Goal: Communication & Community: Answer question/provide support

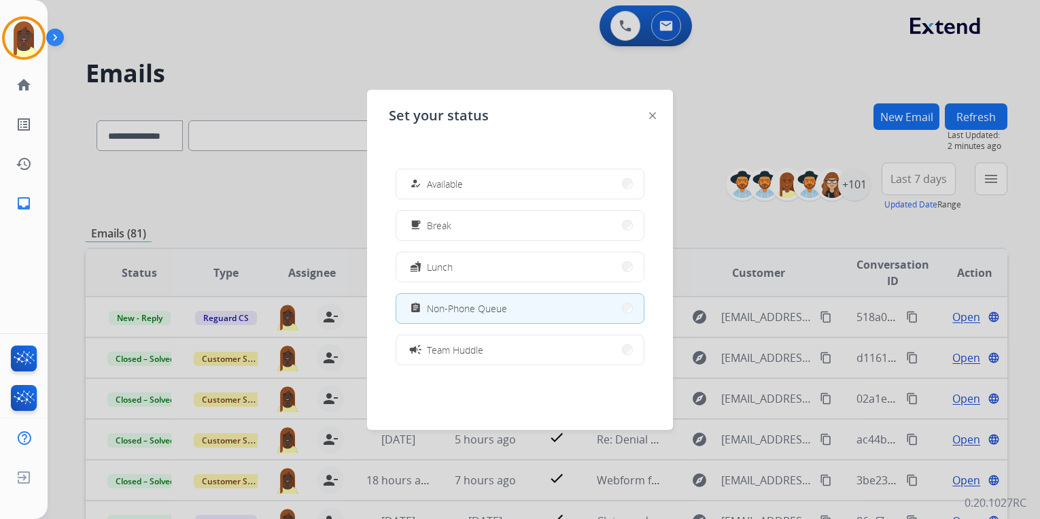
select select "**********"
click at [734, 114] on div at bounding box center [520, 259] width 1040 height 519
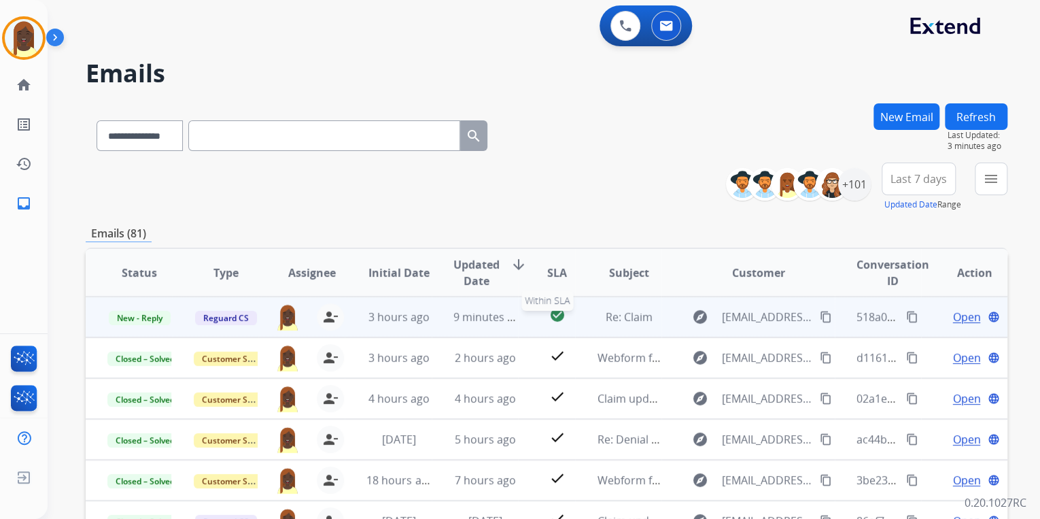
scroll to position [1, 0]
click at [906, 315] on mat-icon "content_copy" at bounding box center [912, 316] width 12 height 12
click at [956, 317] on span "Open" at bounding box center [966, 316] width 28 height 16
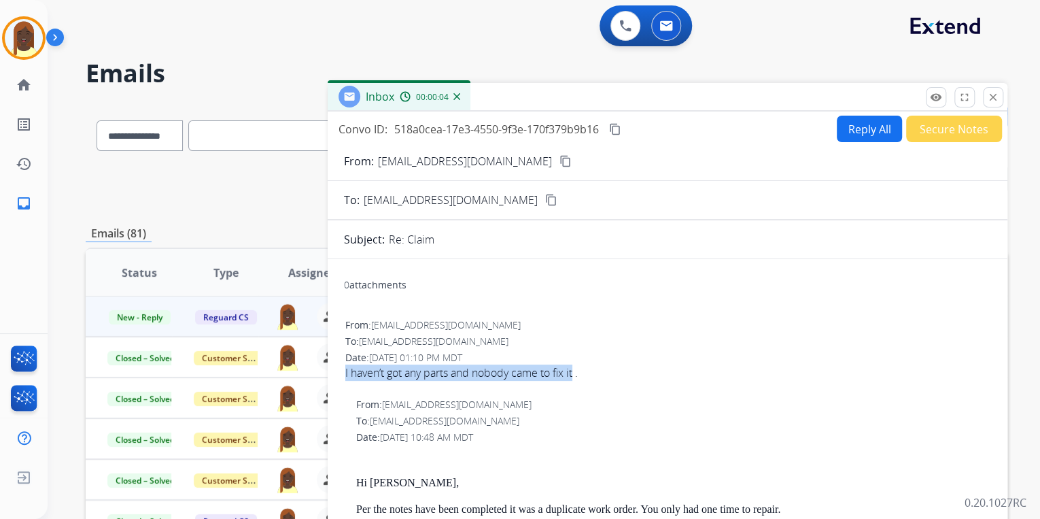
drag, startPoint x: 332, startPoint y: 373, endPoint x: 578, endPoint y: 369, distance: 246.8
drag, startPoint x: 578, startPoint y: 369, endPoint x: 547, endPoint y: 370, distance: 31.3
copy div "I haven’t got any parts and nobody came to fix it"
click at [559, 160] on mat-icon "content_copy" at bounding box center [565, 161] width 12 height 12
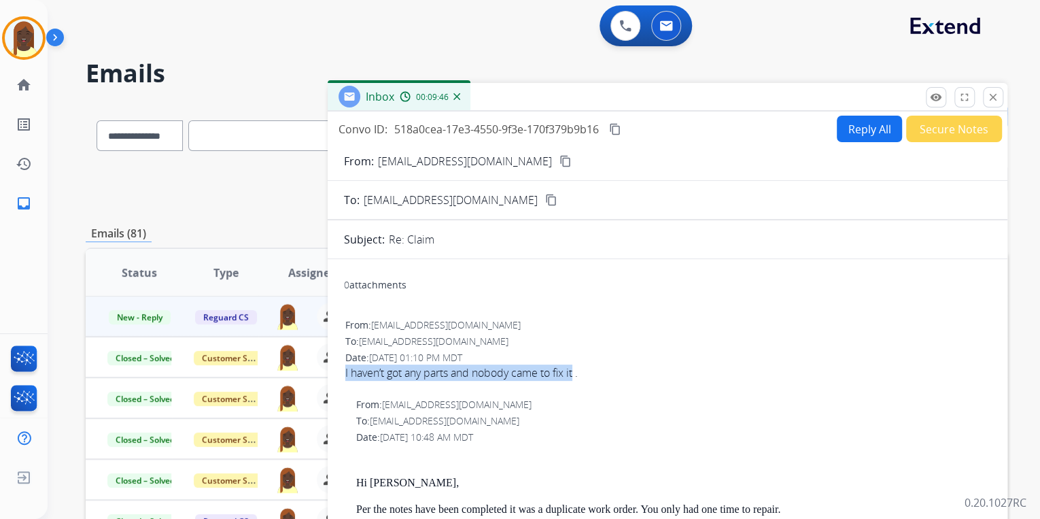
copy div "I haven’t got any parts and nobody came to fix it"
click at [615, 128] on mat-icon "content_copy" at bounding box center [615, 129] width 12 height 12
click at [861, 133] on button "Reply All" at bounding box center [869, 129] width 65 height 27
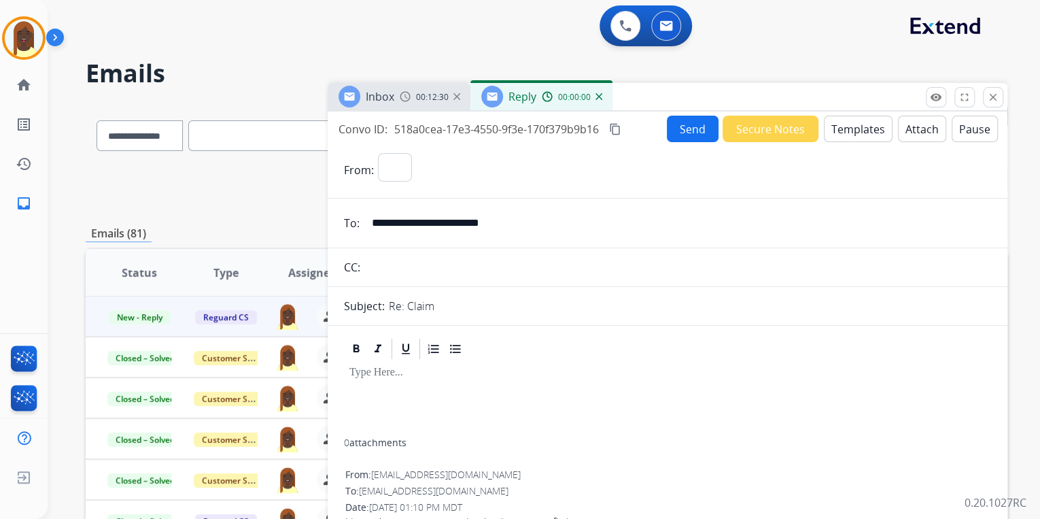
select select "**********"
click at [846, 136] on button "Templates" at bounding box center [858, 129] width 69 height 27
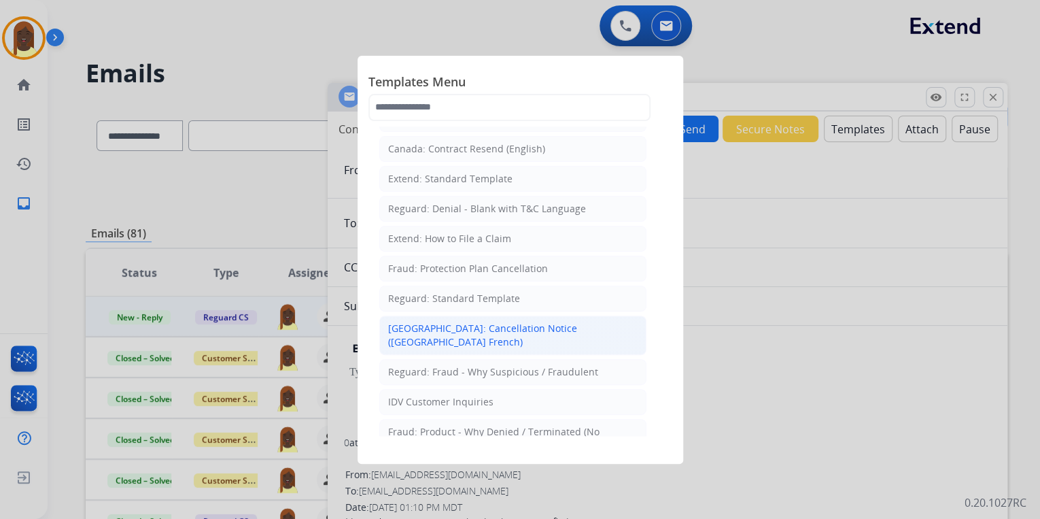
scroll to position [163, 0]
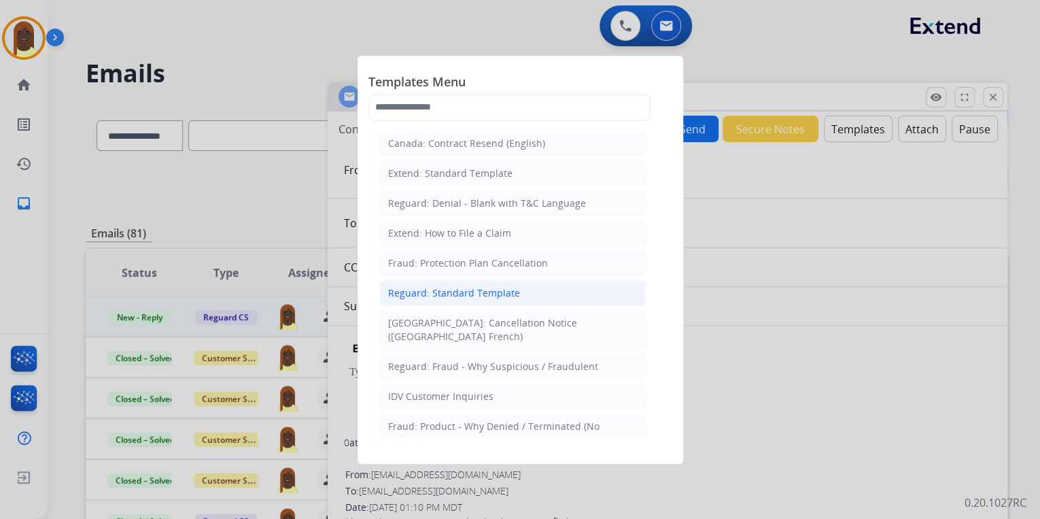
click at [471, 295] on div "Reguard: Standard Template" at bounding box center [454, 293] width 132 height 14
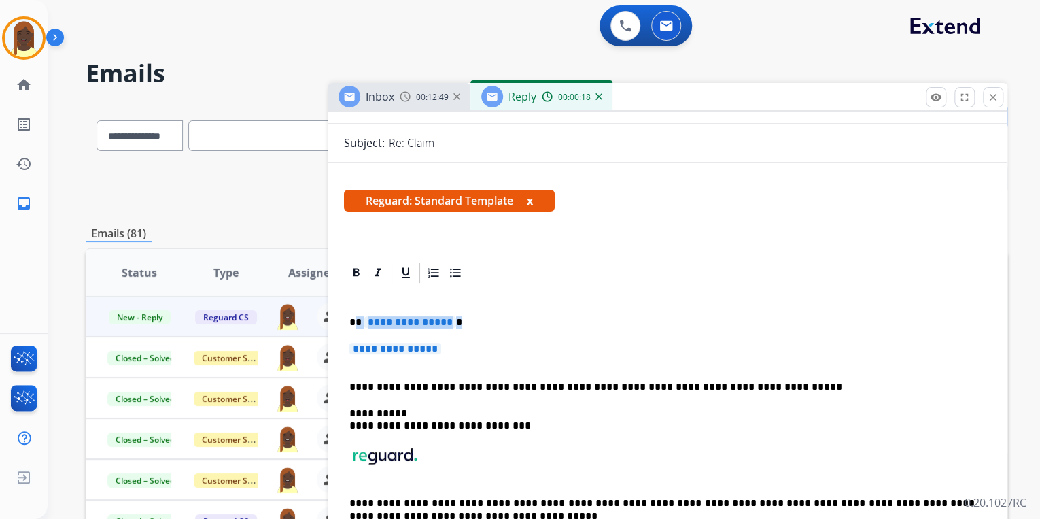
drag, startPoint x: 353, startPoint y: 321, endPoint x: 451, endPoint y: 350, distance: 102.2
click at [451, 350] on div "**********" at bounding box center [667, 433] width 647 height 297
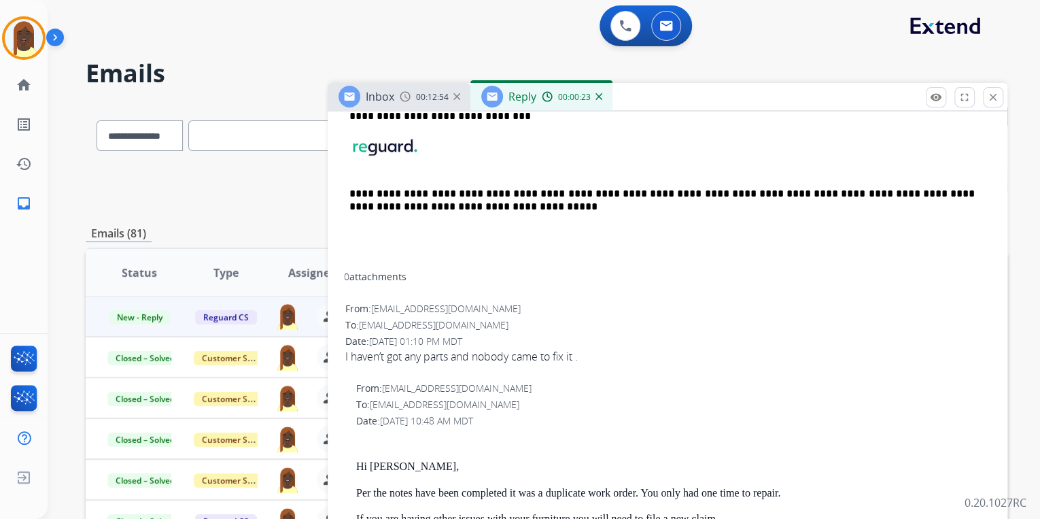
scroll to position [435, 0]
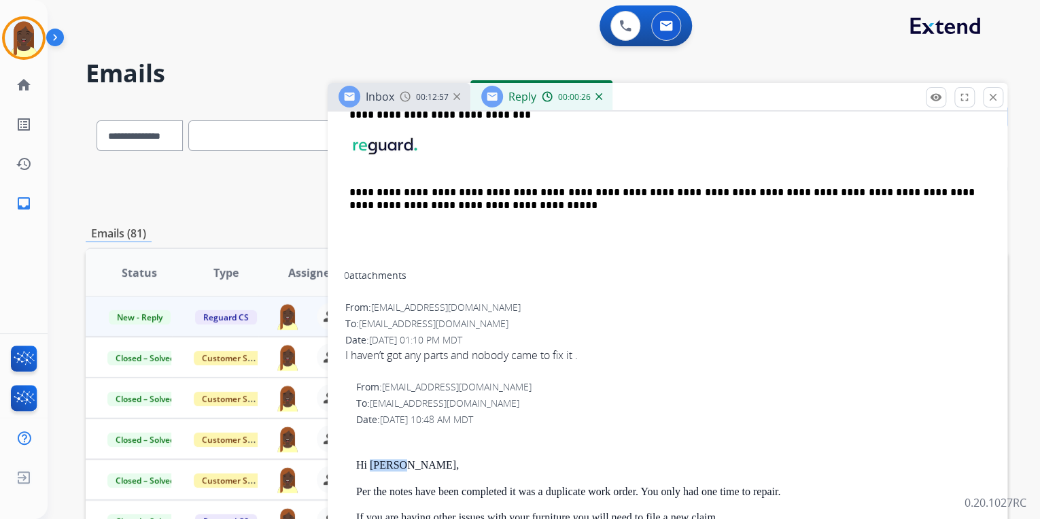
drag, startPoint x: 398, startPoint y: 462, endPoint x: 372, endPoint y: 465, distance: 26.1
click at [372, 465] on p "Hi [PERSON_NAME]," at bounding box center [673, 465] width 634 height 12
drag, startPoint x: 372, startPoint y: 465, endPoint x: 381, endPoint y: 466, distance: 8.9
copy p "[PERSON_NAME],"
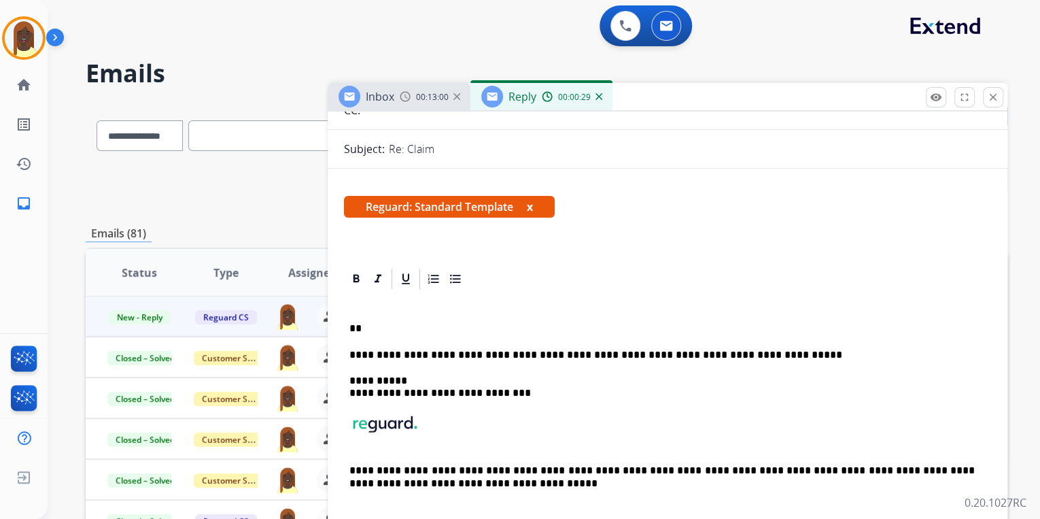
scroll to position [109, 0]
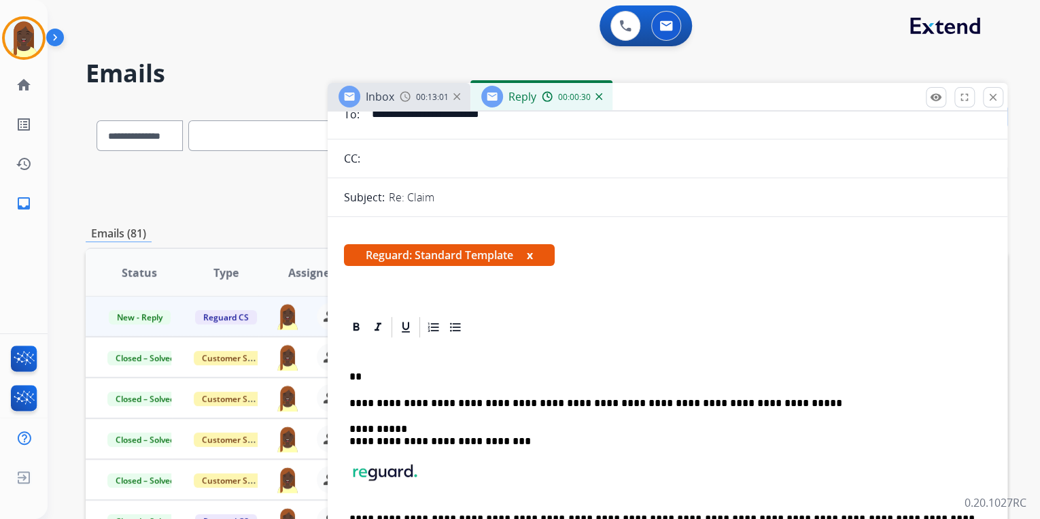
click at [370, 376] on p "**" at bounding box center [661, 376] width 625 height 12
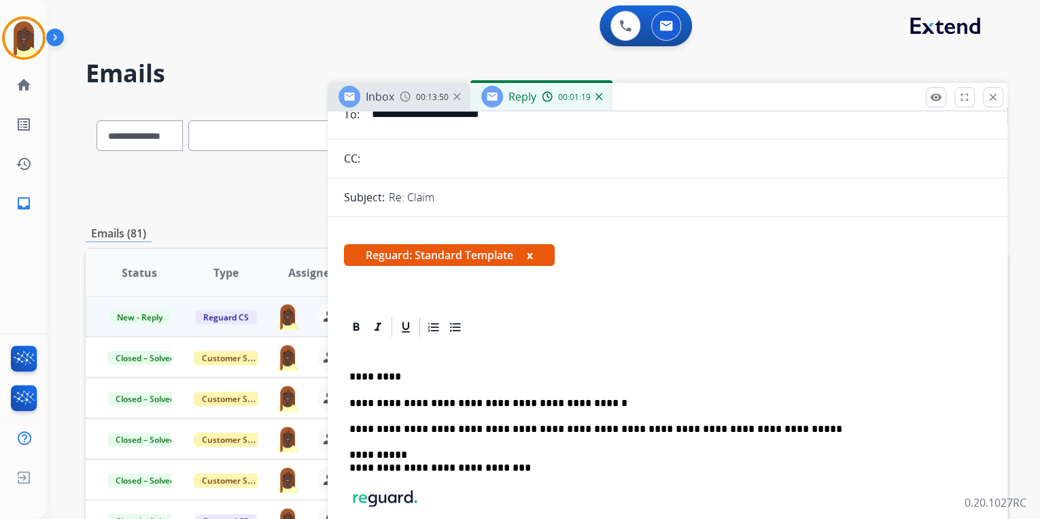
click at [568, 403] on p "**********" at bounding box center [661, 403] width 625 height 12
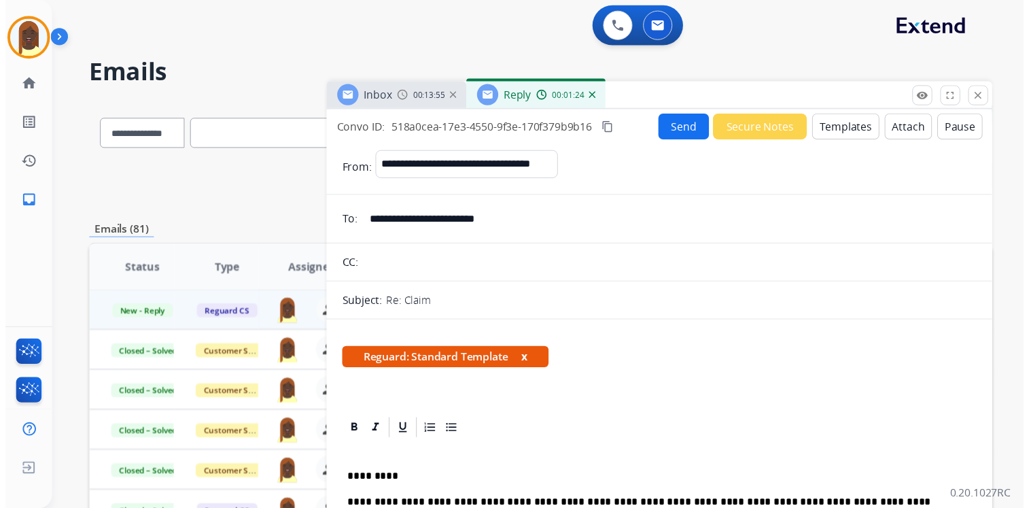
scroll to position [0, 0]
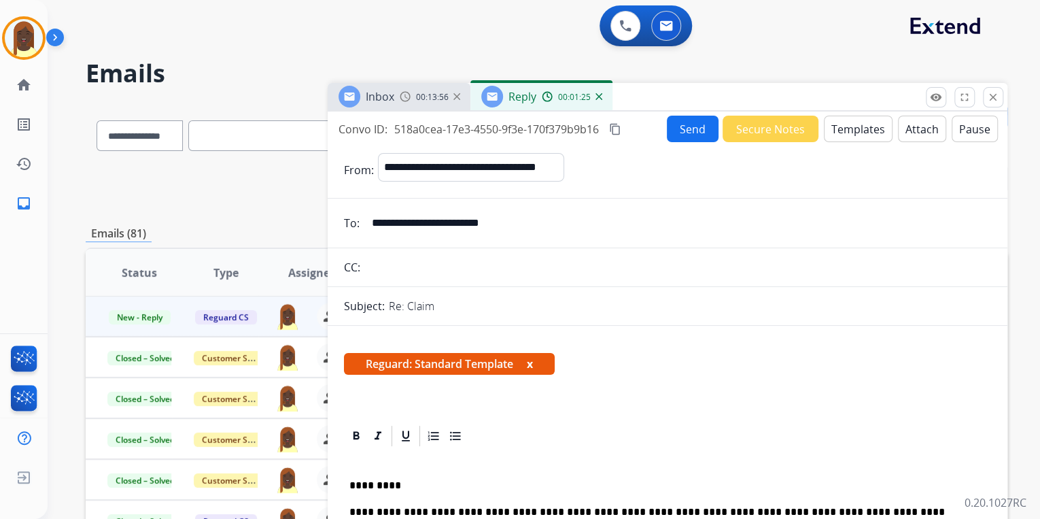
click at [685, 133] on button "Send" at bounding box center [693, 129] width 52 height 27
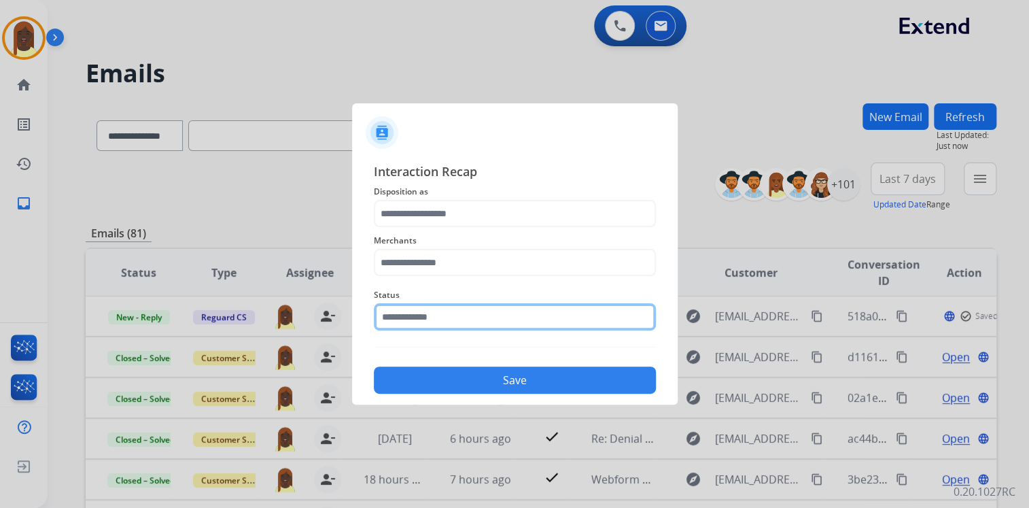
click at [410, 328] on input "text" at bounding box center [515, 316] width 282 height 27
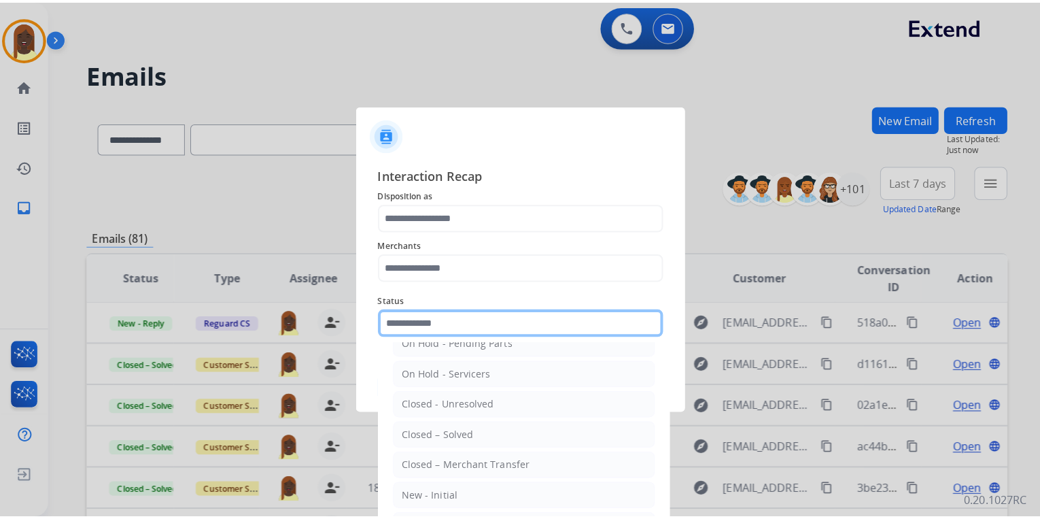
scroll to position [79, 0]
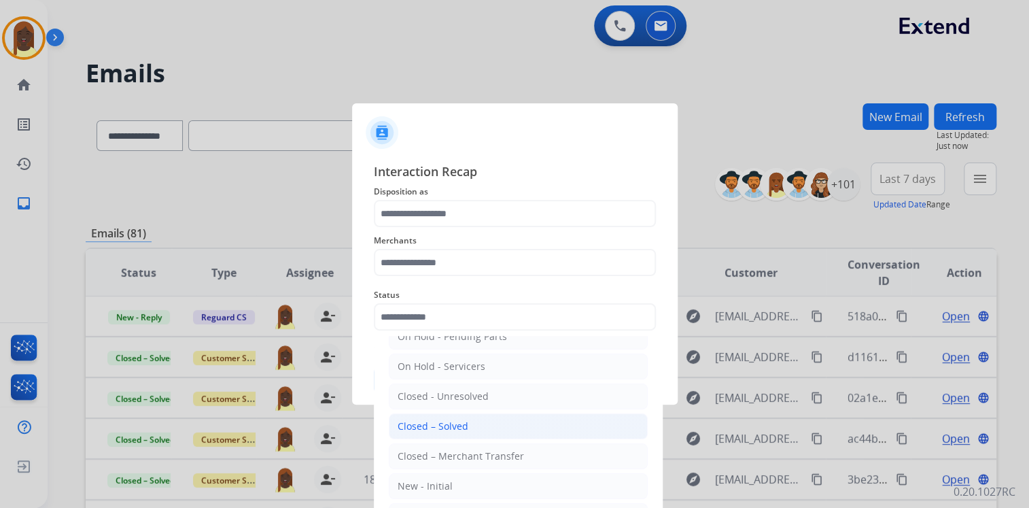
click at [422, 432] on li "Closed – Solved" at bounding box center [518, 426] width 259 height 26
type input "**********"
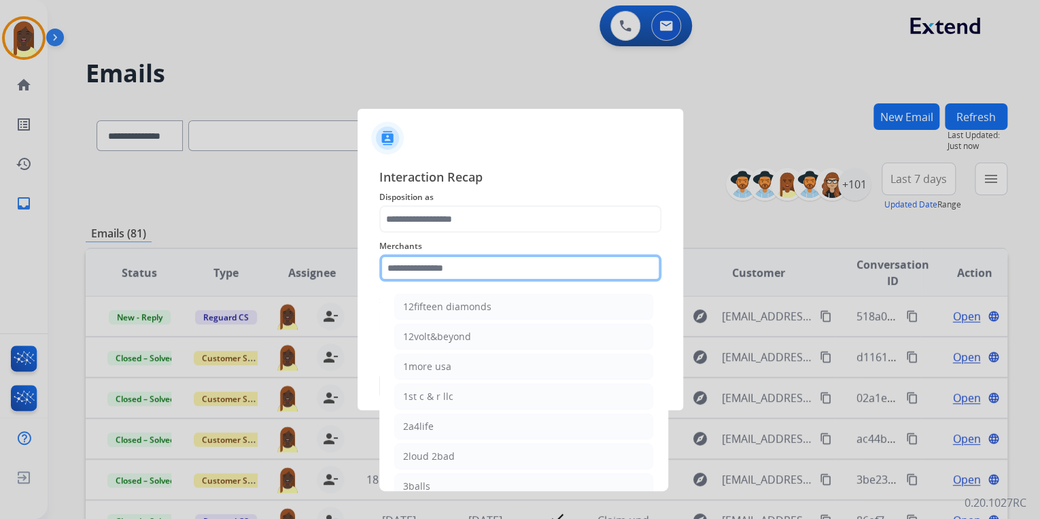
click at [400, 266] on input "text" at bounding box center [520, 267] width 282 height 27
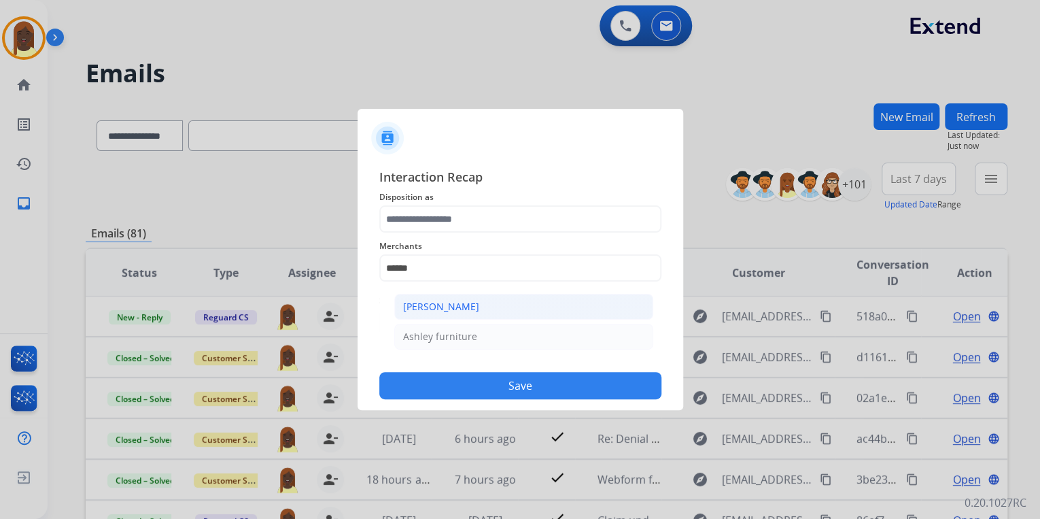
click at [457, 307] on div "[PERSON_NAME]" at bounding box center [441, 307] width 76 height 14
type input "**********"
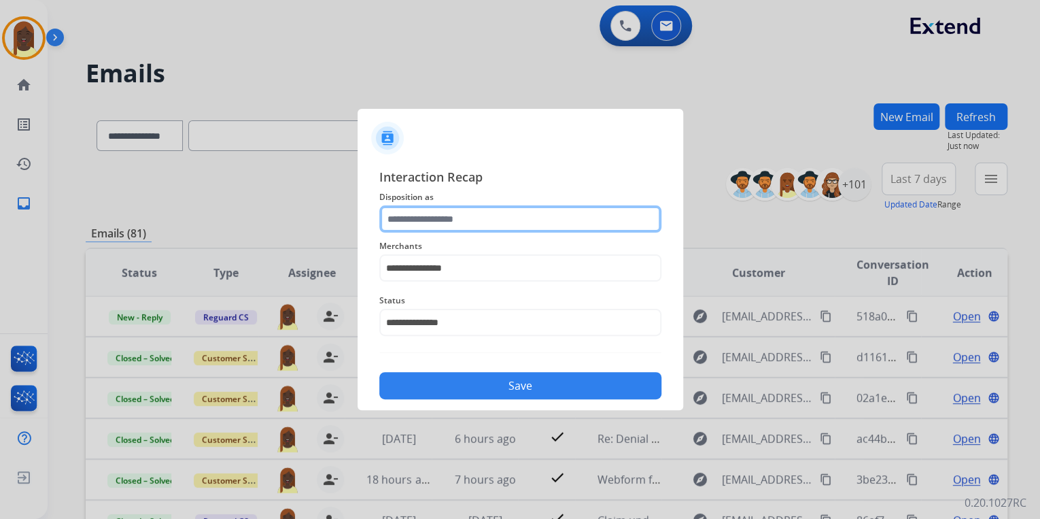
click at [408, 224] on input "text" at bounding box center [520, 218] width 282 height 27
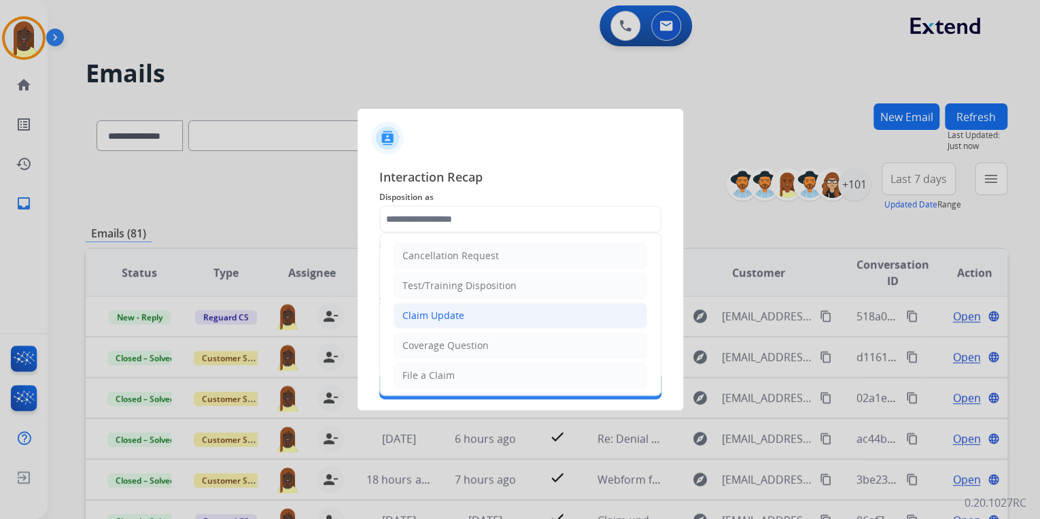
click at [461, 318] on div "Claim Update" at bounding box center [433, 316] width 62 height 14
type input "**********"
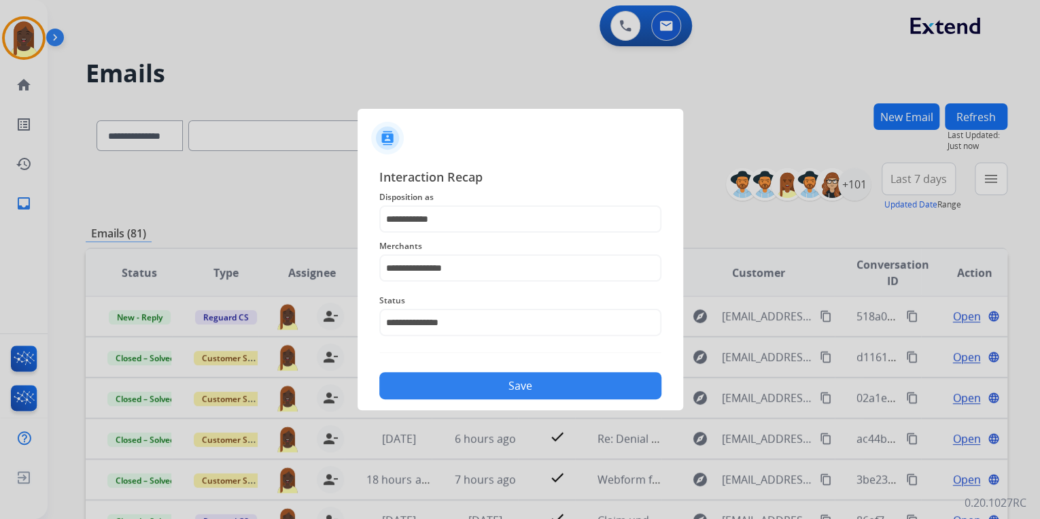
click at [488, 387] on button "Save" at bounding box center [520, 385] width 282 height 27
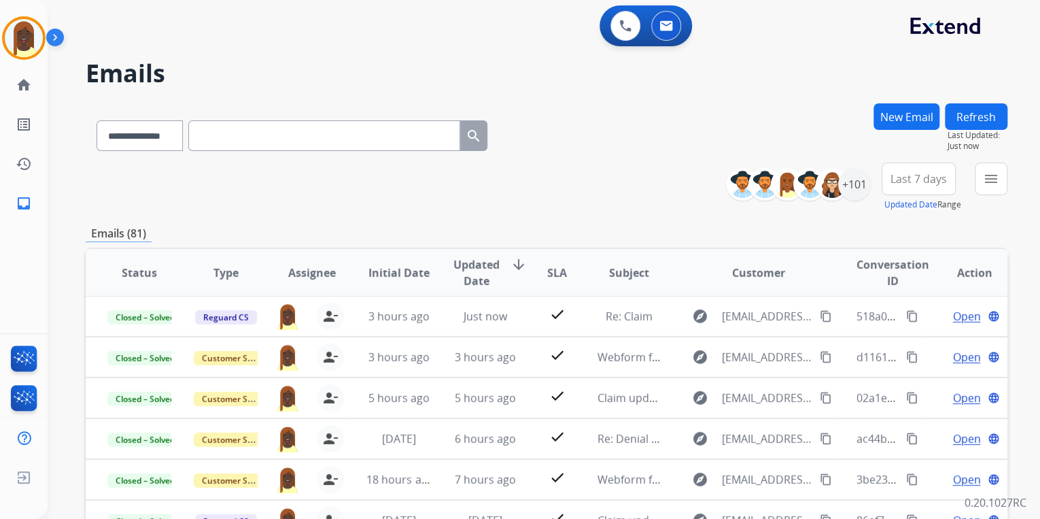
click at [620, 179] on div "**********" at bounding box center [547, 186] width 922 height 49
click at [33, 41] on img at bounding box center [24, 38] width 38 height 38
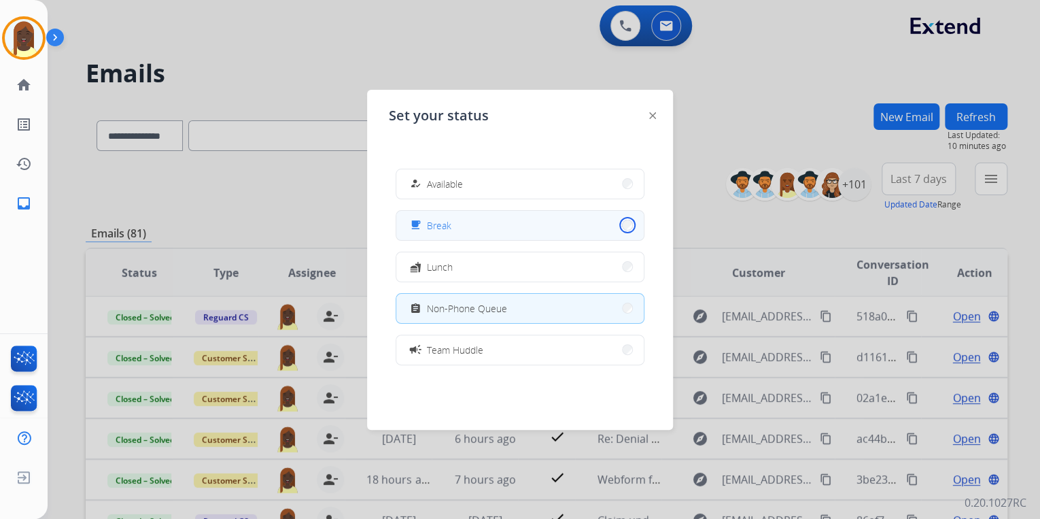
click at [617, 225] on button "free_breakfast Break" at bounding box center [519, 225] width 247 height 29
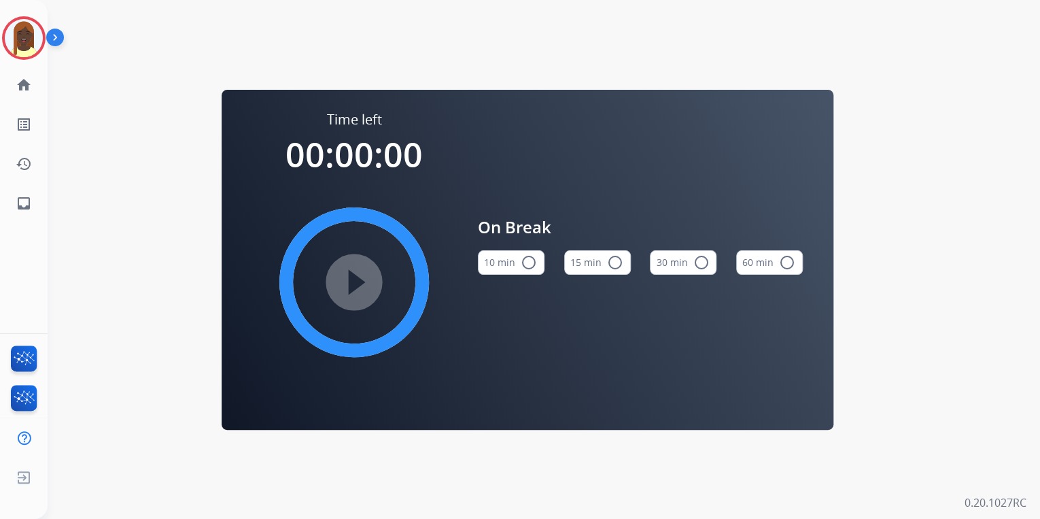
click at [610, 258] on mat-icon "radio_button_unchecked" at bounding box center [615, 262] width 16 height 16
click at [359, 279] on mat-icon "play_circle_filled" at bounding box center [354, 282] width 16 height 16
click at [32, 42] on img at bounding box center [24, 38] width 38 height 38
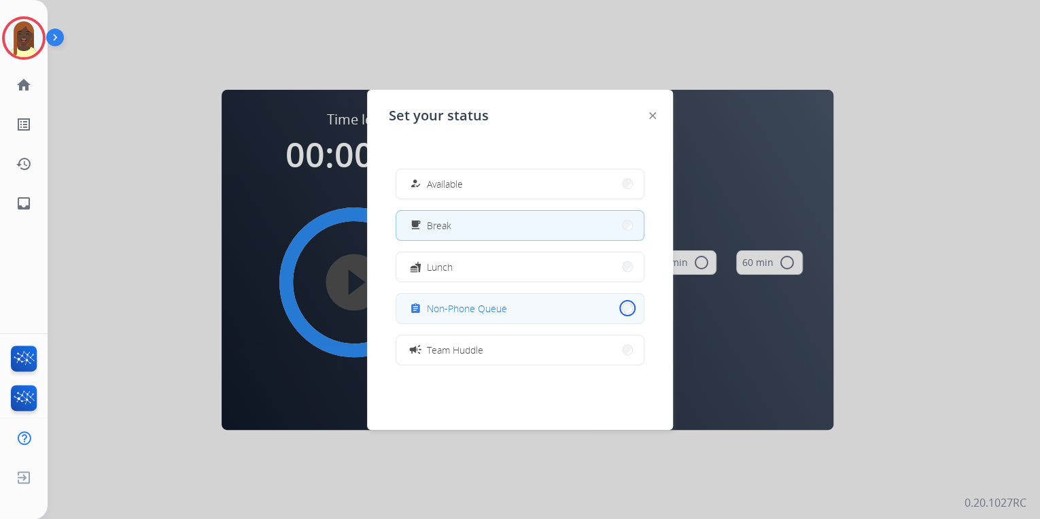
click at [620, 309] on button "assignment Non-Phone Queue" at bounding box center [519, 308] width 247 height 29
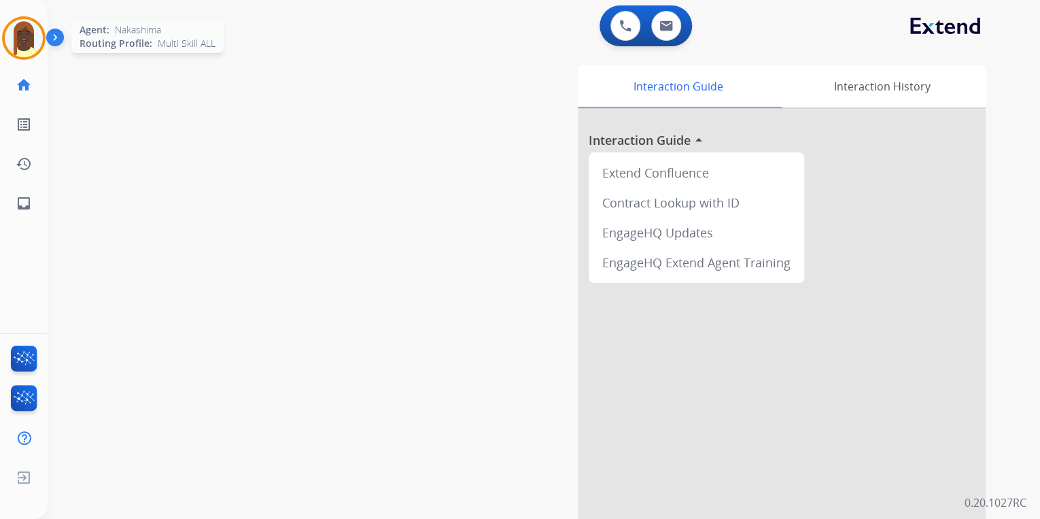
click at [31, 41] on img at bounding box center [24, 38] width 38 height 38
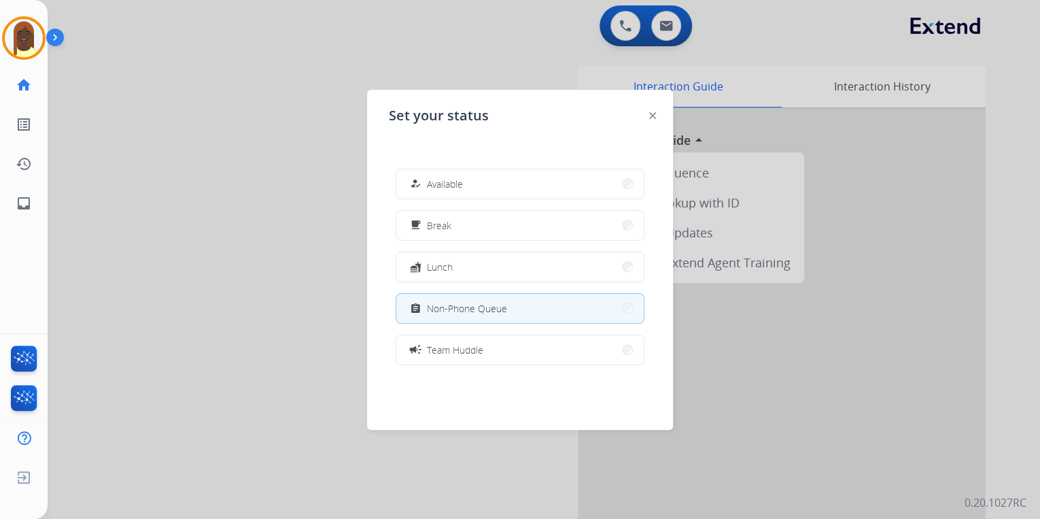
click at [189, 133] on div at bounding box center [520, 259] width 1040 height 519
